Goal: Information Seeking & Learning: Learn about a topic

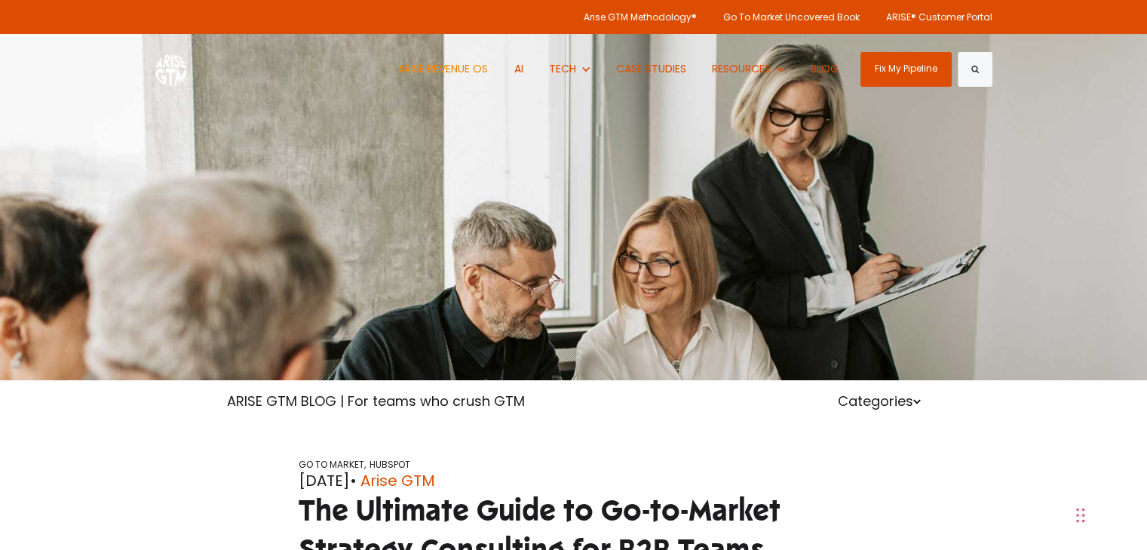
click at [451, 66] on link "ARISE REVENUE OS" at bounding box center [443, 69] width 112 height 70
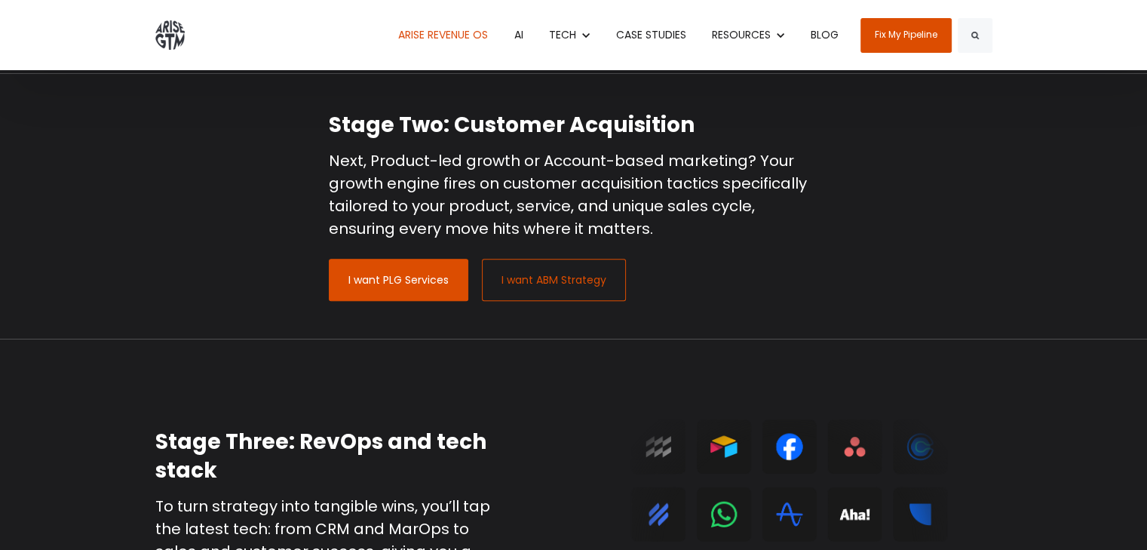
scroll to position [1508, 0]
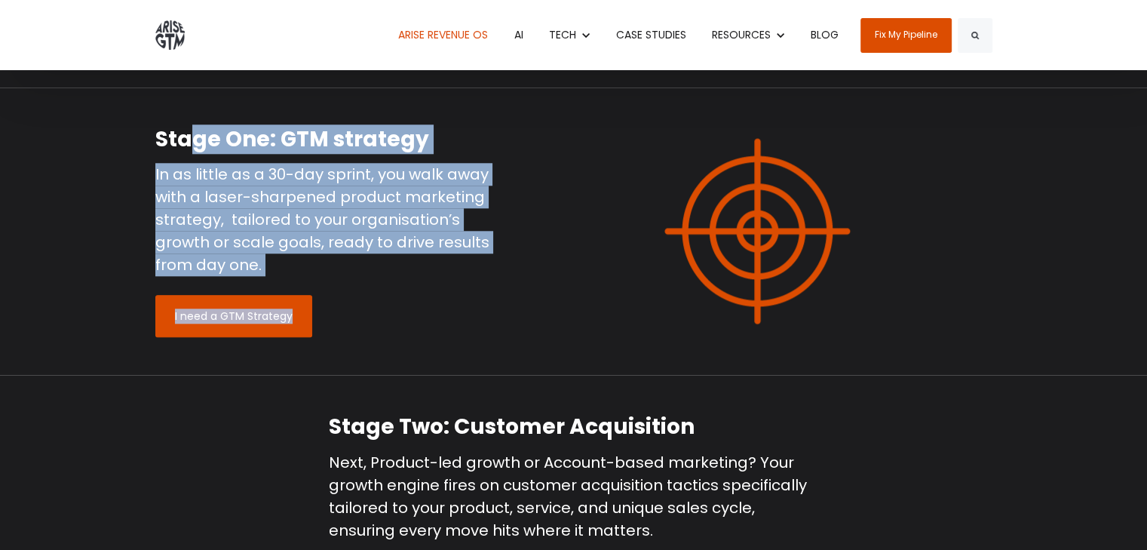
drag, startPoint x: 171, startPoint y: 139, endPoint x: 324, endPoint y: 275, distance: 205.1
click at [320, 278] on div "Stage One: GTM strategy In as little as a 30-day sprint, you walk away with a l…" at bounding box center [323, 231] width 336 height 213
click at [330, 266] on p "In as little as a 30-day sprint, you walk away with a laser-sharpened product m…" at bounding box center [323, 219] width 336 height 113
drag, startPoint x: 332, startPoint y: 263, endPoint x: 107, endPoint y: 117, distance: 268.1
click at [106, 116] on div "Stage One: GTM strategy In as little as a 30-day sprint, you walk away with a l…" at bounding box center [573, 231] width 1147 height 288
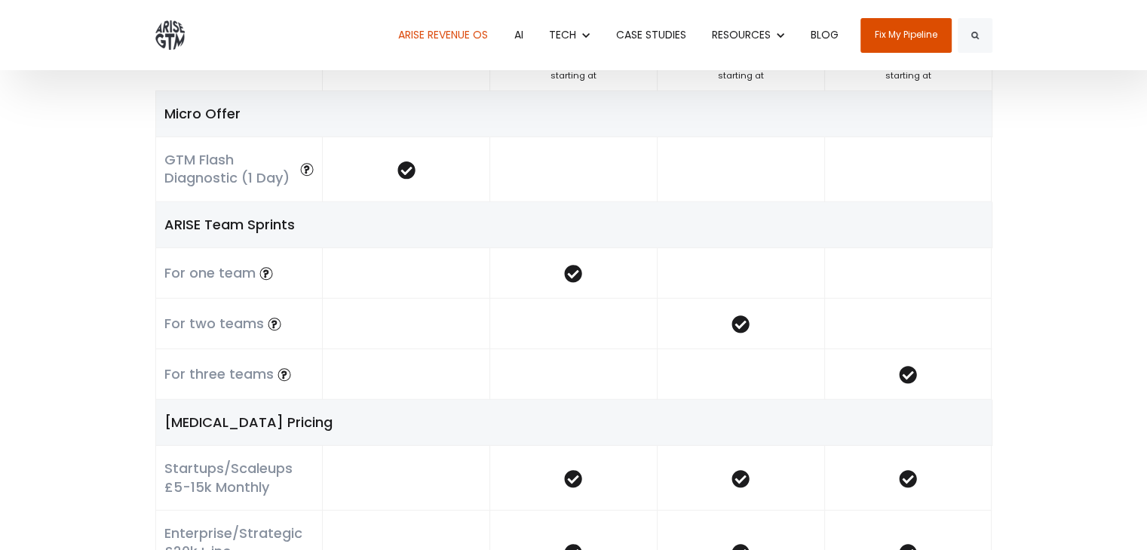
scroll to position [4147, 0]
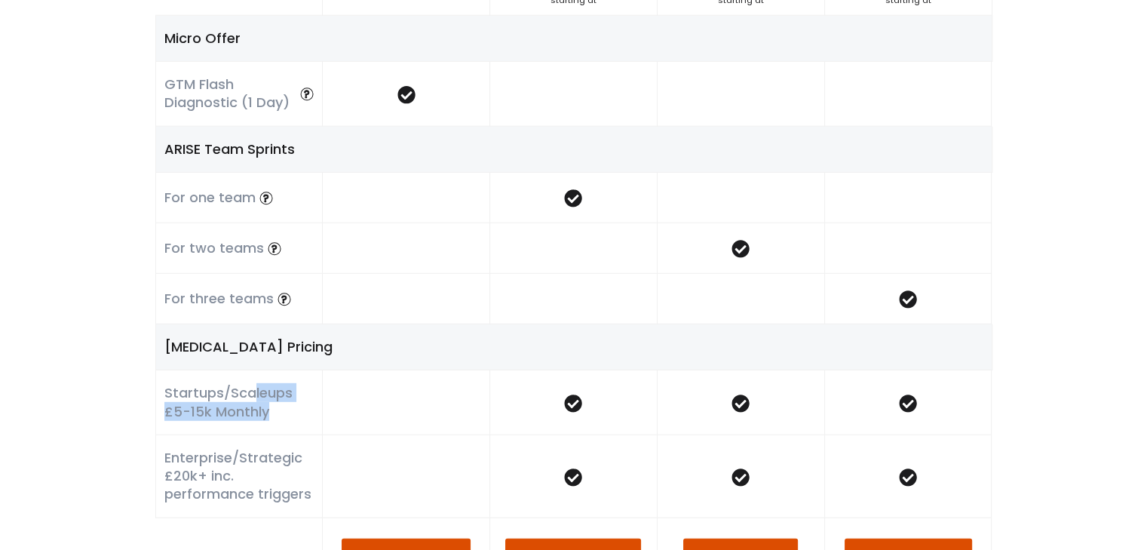
drag, startPoint x: 240, startPoint y: 391, endPoint x: 276, endPoint y: 411, distance: 41.5
click at [259, 412] on h6 "Startups/Scaleups £5-15k Monthly" at bounding box center [238, 402] width 149 height 37
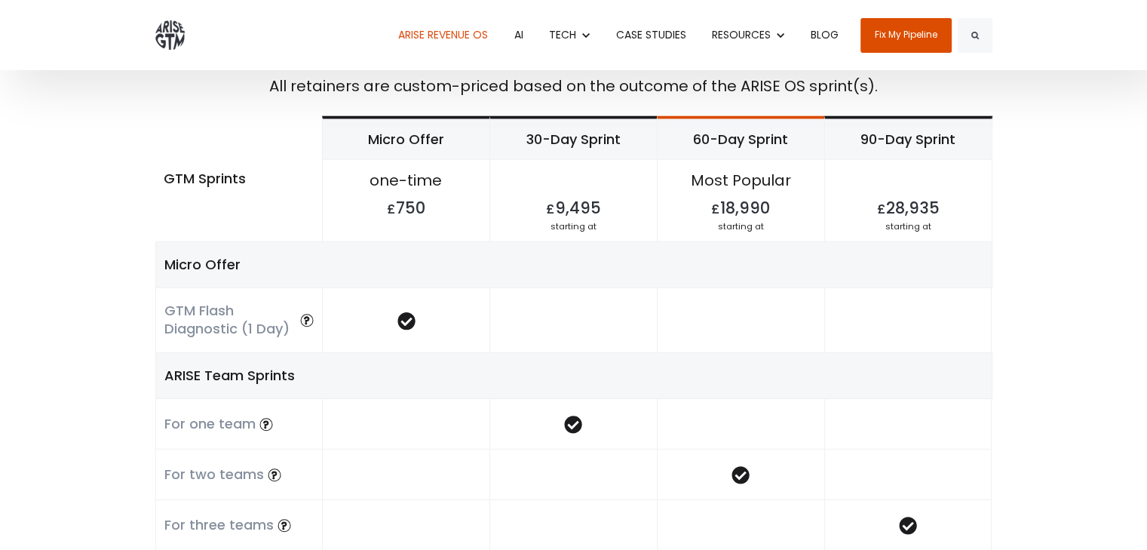
scroll to position [3695, 0]
